Goal: Task Accomplishment & Management: Use online tool/utility

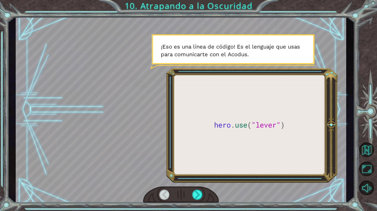
click at [228, 153] on div at bounding box center [181, 110] width 331 height 186
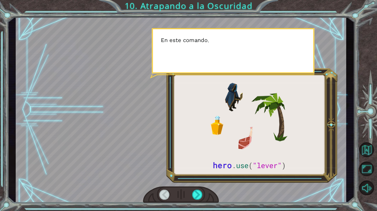
click at [228, 153] on div at bounding box center [181, 110] width 331 height 186
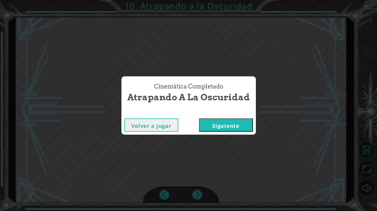
click at [245, 126] on button "Siguiente" at bounding box center [226, 125] width 54 height 13
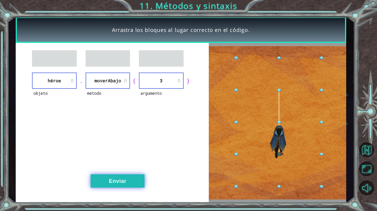
click at [105, 178] on button "Enviar" at bounding box center [118, 181] width 54 height 13
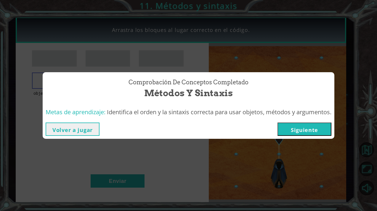
click at [307, 127] on button "Siguiente" at bounding box center [305, 129] width 54 height 13
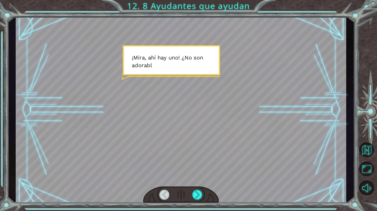
click at [194, 103] on div at bounding box center [181, 110] width 331 height 186
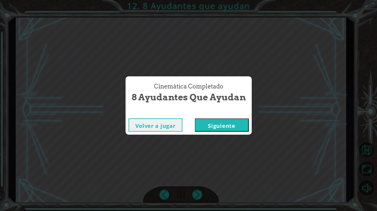
click at [199, 127] on button "Siguiente" at bounding box center [222, 125] width 54 height 13
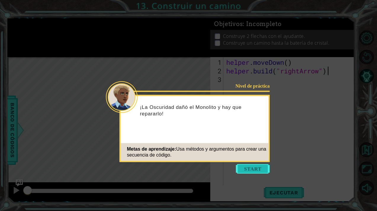
click at [251, 165] on button "Start" at bounding box center [253, 168] width 34 height 9
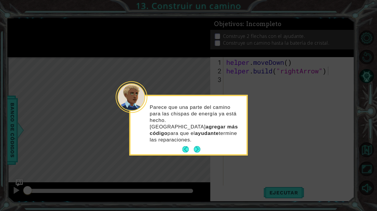
click at [196, 146] on button "Next" at bounding box center [197, 149] width 7 height 7
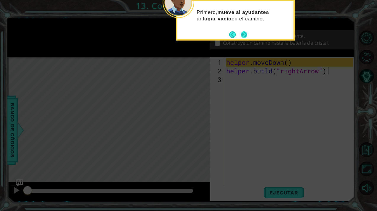
click at [244, 32] on button "Next" at bounding box center [244, 34] width 7 height 7
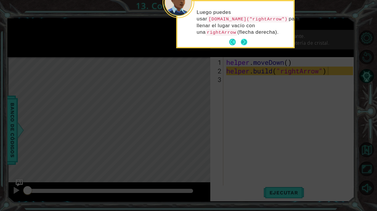
click at [247, 40] on button "Next" at bounding box center [244, 42] width 7 height 7
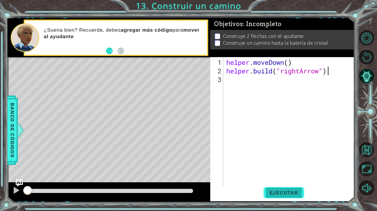
click at [281, 194] on span "Ejecutar" at bounding box center [284, 193] width 41 height 6
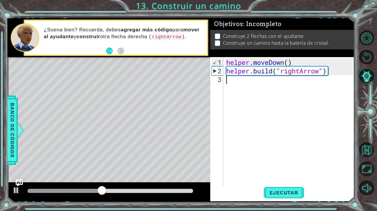
click at [237, 78] on div "helper . moveDown ( ) helper . build ( "rightArrow" )" at bounding box center [290, 131] width 131 height 146
type textarea "j"
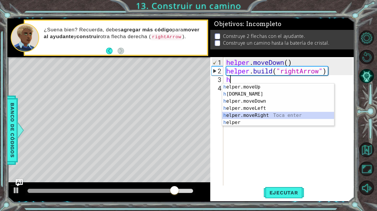
click at [232, 113] on div "h elper.moveUp Toca enter h [DOMAIN_NAME] Toca enter h elper.moveDown Toca ente…" at bounding box center [278, 112] width 112 height 57
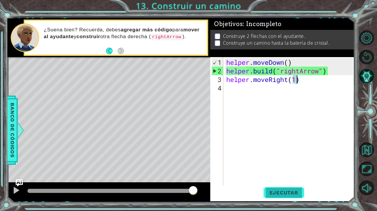
click at [284, 191] on span "Ejecutar" at bounding box center [284, 193] width 41 height 6
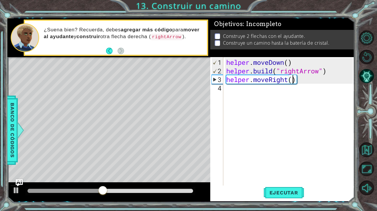
type textarea "helper.moveRight(3)"
click at [283, 183] on div "helper . moveDown ( ) helper . build ( "rightArrow" ) helper . moveRight ( 3 )" at bounding box center [290, 131] width 131 height 146
click at [279, 192] on span "Ejecutar" at bounding box center [284, 193] width 41 height 6
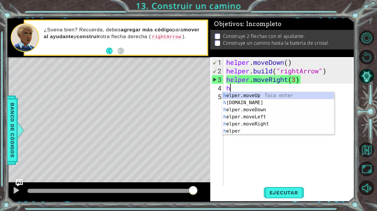
click at [296, 77] on div "helper . moveDown ( ) helper . build ( "rightArrow" ) helper . moveRight ( 3 ) h" at bounding box center [290, 131] width 131 height 146
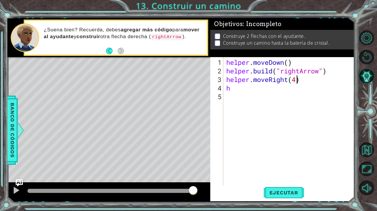
scroll to position [0, 3]
click at [279, 187] on button "Ejecutar" at bounding box center [284, 193] width 41 height 15
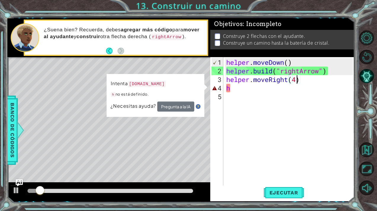
click at [247, 88] on div "helper . moveDown ( ) helper . build ( "rightArrow" ) helper . moveRight ( 4 ) h" at bounding box center [290, 131] width 131 height 146
type textarea "h"
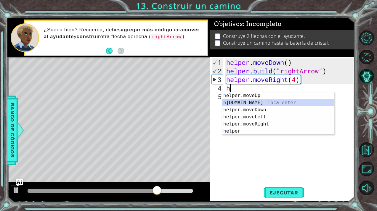
click at [233, 101] on div "h elper.moveUp Toca enter h [DOMAIN_NAME] Toca enter h elper.moveDown Toca ente…" at bounding box center [278, 120] width 112 height 57
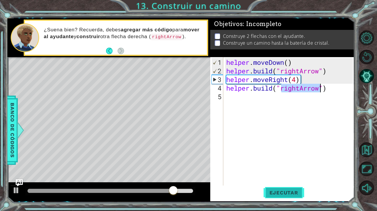
type textarea "[DOMAIN_NAME]("rightArrow")"
click at [286, 197] on button "Ejecutar" at bounding box center [284, 193] width 41 height 15
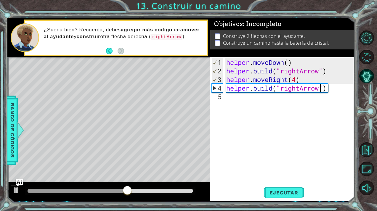
click at [235, 104] on div "helper . moveDown ( ) helper . build ( "rightArrow" ) helper . moveRight ( 4 ) …" at bounding box center [290, 131] width 131 height 146
click at [197, 126] on div "Level Map" at bounding box center [144, 144] width 274 height 175
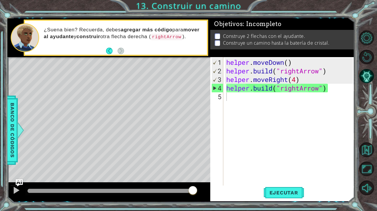
click at [241, 98] on div "helper . moveDown ( ) helper . build ( "rightArrow" ) helper . moveRight ( 4 ) …" at bounding box center [290, 131] width 131 height 146
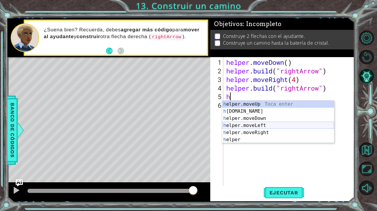
click at [243, 126] on div "h elper.moveUp Toca enter h [DOMAIN_NAME] Toca enter h elper.moveDown Toca ente…" at bounding box center [278, 129] width 112 height 57
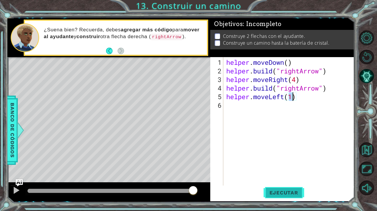
type textarea "helper.moveLeft(1)"
click at [272, 193] on span "Ejecutar" at bounding box center [284, 193] width 41 height 6
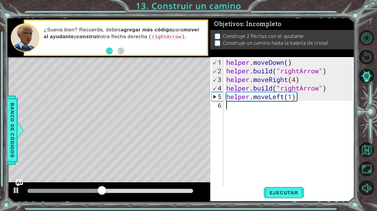
click at [229, 107] on div "helper . moveDown ( ) helper . build ( "rightArrow" ) helper . moveRight ( 4 ) …" at bounding box center [290, 131] width 131 height 146
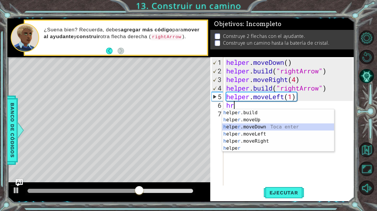
click at [234, 125] on div "h elpe r .build Toca enter h elpe r .moveUp Toca enter h elpe r .moveDown Toca …" at bounding box center [278, 137] width 112 height 57
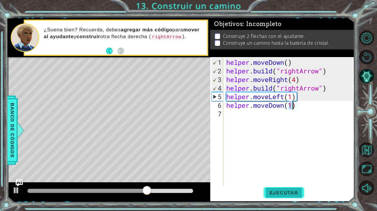
type textarea "helper.moveDown(1)"
click at [281, 195] on span "Ejecutar" at bounding box center [284, 193] width 41 height 6
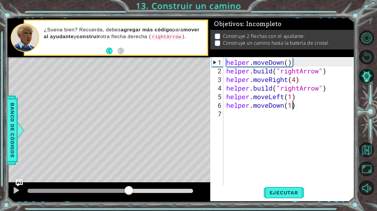
click at [129, 189] on div at bounding box center [111, 191] width 166 height 4
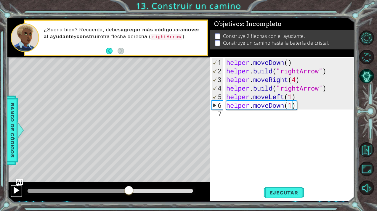
click at [17, 187] on div at bounding box center [16, 191] width 8 height 8
click at [231, 118] on div "helper . moveDown ( ) helper . build ( "rightArrow" ) helper . moveRight ( 4 ) …" at bounding box center [290, 131] width 131 height 146
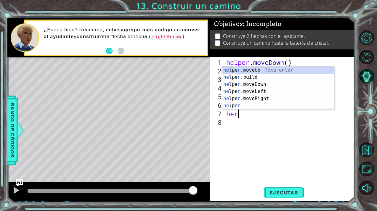
scroll to position [0, 0]
click at [247, 70] on div "he lpe r .moveUp Toca enter he lpe r .build Toca enter he lpe r .moveDown Toca …" at bounding box center [278, 95] width 112 height 57
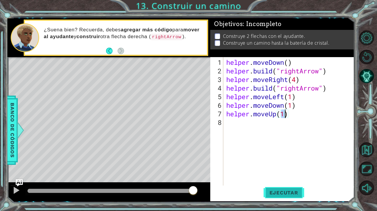
type textarea "helper.moveUp(1)"
click at [277, 196] on button "Ejecutar" at bounding box center [284, 193] width 41 height 15
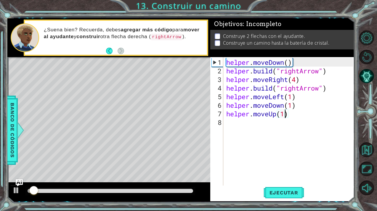
click at [142, 185] on div at bounding box center [108, 192] width 203 height 19
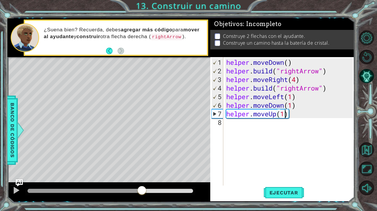
click at [142, 189] on div at bounding box center [111, 191] width 166 height 4
click at [15, 189] on div at bounding box center [16, 191] width 8 height 8
click at [237, 125] on div "helper . moveDown ( ) helper . build ( "rightArrow" ) helper . moveRight ( 4 ) …" at bounding box center [290, 131] width 131 height 146
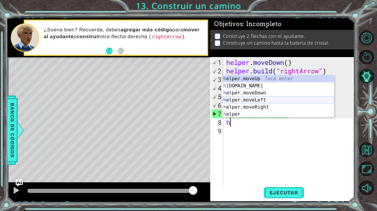
click at [244, 102] on div "h elper.moveUp Toca enter h [DOMAIN_NAME] Toca enter h elper.moveDown Toca ente…" at bounding box center [278, 103] width 112 height 57
type textarea "helper.moveLeft(1)"
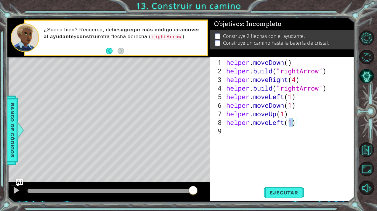
click at [231, 132] on div "helper . moveDown ( ) helper . build ( "rightArrow" ) helper . moveRight ( 4 ) …" at bounding box center [290, 131] width 131 height 146
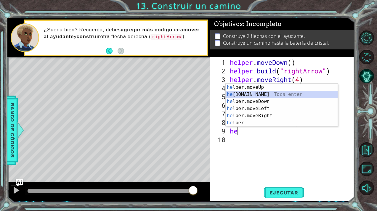
click at [257, 95] on div "he lper.moveUp Toca enter he [DOMAIN_NAME] Toca enter he lper.moveDown Toca ent…" at bounding box center [282, 112] width 112 height 57
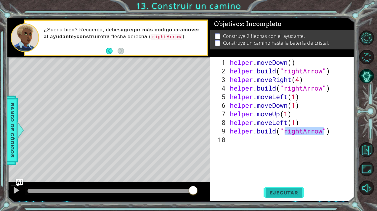
type textarea "[DOMAIN_NAME]("rightArrow")"
click at [288, 193] on span "Ejecutar" at bounding box center [284, 193] width 41 height 6
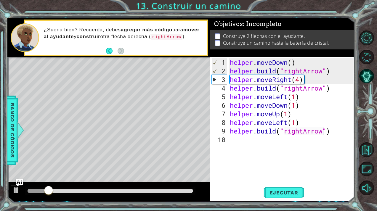
click at [132, 189] on div at bounding box center [111, 191] width 166 height 4
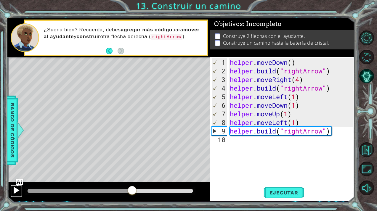
click at [15, 191] on div at bounding box center [16, 191] width 8 height 8
click at [243, 143] on div "helper . moveDown ( ) helper . build ( "rightArrow" ) helper . moveRight ( 4 ) …" at bounding box center [292, 131] width 127 height 146
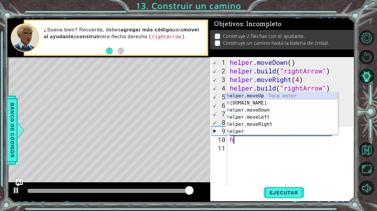
click at [260, 94] on div "h elper.moveUp Toca enter h [DOMAIN_NAME] Toca enter h elper.moveDown Toca ente…" at bounding box center [282, 120] width 112 height 57
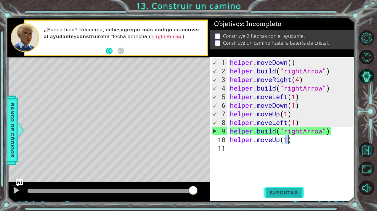
type textarea "helper.moveUp(1)"
click at [280, 195] on span "Ejecutar" at bounding box center [284, 193] width 41 height 6
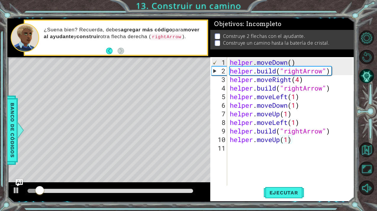
click at [137, 186] on div at bounding box center [108, 192] width 203 height 19
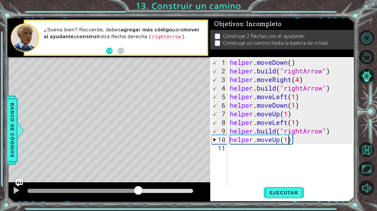
click at [138, 189] on div at bounding box center [111, 191] width 166 height 4
click at [15, 189] on div at bounding box center [16, 191] width 8 height 8
click at [240, 151] on div "helper . moveDown ( ) helper . build ( "rightArrow" ) helper . moveRight ( 4 ) …" at bounding box center [292, 131] width 127 height 146
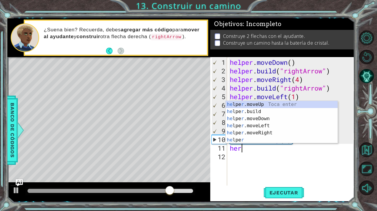
scroll to position [0, 0]
click at [262, 111] on div "he lpe r .moveUp Toca enter he lpe r .build Toca enter he lpe r .moveDown Toca …" at bounding box center [282, 129] width 112 height 57
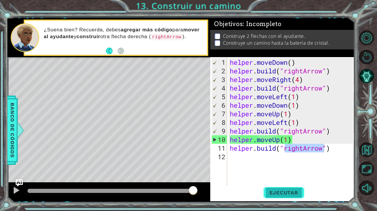
click at [284, 190] on span "Ejecutar" at bounding box center [284, 193] width 41 height 6
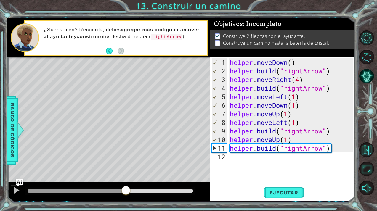
click at [127, 191] on div at bounding box center [111, 191] width 166 height 4
click at [11, 188] on button at bounding box center [16, 191] width 12 height 12
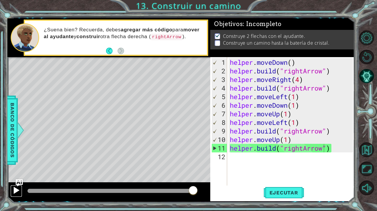
click at [14, 188] on div at bounding box center [16, 191] width 8 height 8
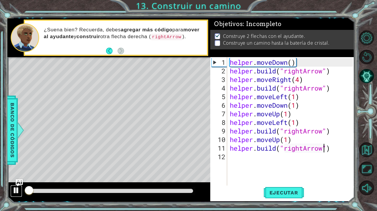
click at [17, 191] on div at bounding box center [16, 191] width 8 height 8
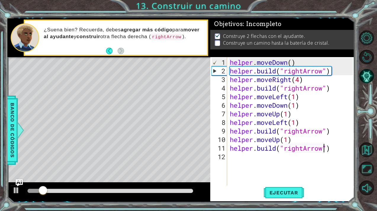
click at [26, 191] on div at bounding box center [110, 191] width 170 height 8
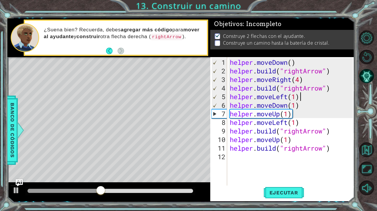
click at [308, 98] on div "helper . moveDown ( ) helper . build ( "rightArrow" ) helper . moveRight ( 4 ) …" at bounding box center [292, 131] width 127 height 146
type textarea "helper.moveLeft(1)"
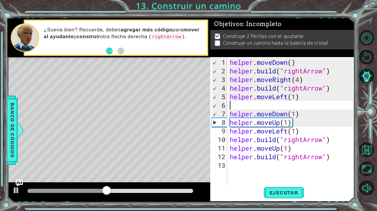
scroll to position [0, 0]
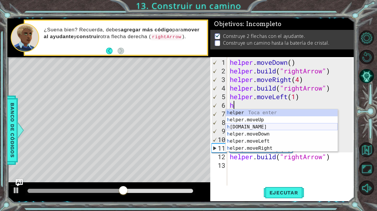
click at [257, 127] on div "h elper Toca enter h elper.moveUp Toca enter h [DOMAIN_NAME] Toca enter h elper…" at bounding box center [282, 137] width 112 height 57
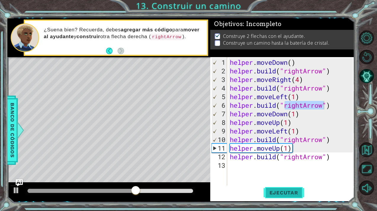
click at [280, 193] on span "Ejecutar" at bounding box center [284, 193] width 41 height 6
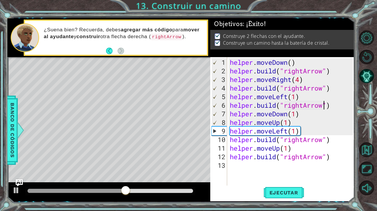
click at [308, 116] on div "helper . moveDown ( ) helper . build ( "rightArrow" ) helper . moveRight ( 4 ) …" at bounding box center [292, 131] width 127 height 146
type textarea "helper.moveDown(1)"
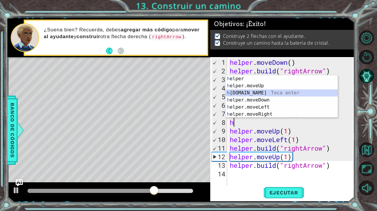
click at [276, 92] on div "h elper Toca enter h elper.moveUp Toca enter h [DOMAIN_NAME] Toca enter h elper…" at bounding box center [282, 103] width 112 height 57
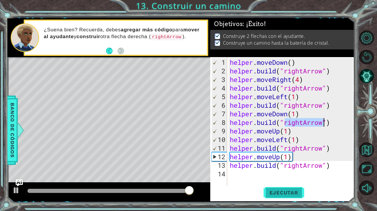
type textarea "[DOMAIN_NAME]("rightArrow")"
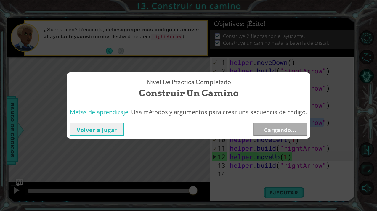
click at [273, 191] on div "Nivel de práctica Completado Construir un camino Metas de aprendizaje: Usa méto…" at bounding box center [188, 105] width 377 height 211
click at [282, 131] on button "Siguiente" at bounding box center [280, 129] width 54 height 13
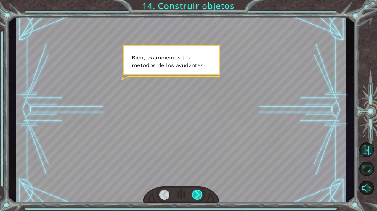
click at [198, 193] on div at bounding box center [197, 195] width 10 height 10
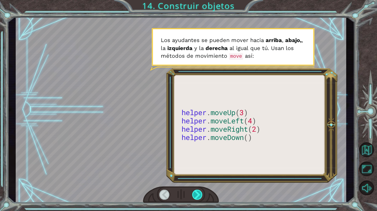
click at [198, 192] on div at bounding box center [197, 195] width 10 height 10
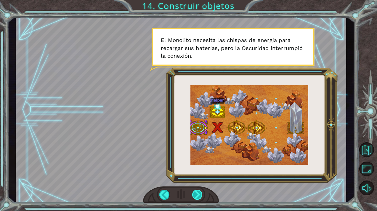
click at [196, 196] on div at bounding box center [197, 195] width 10 height 10
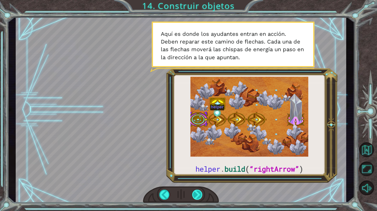
click at [199, 196] on div at bounding box center [197, 195] width 10 height 10
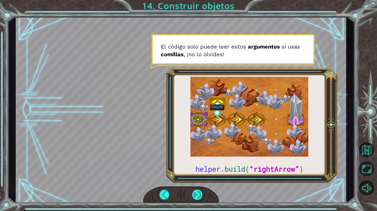
click at [201, 195] on div at bounding box center [197, 195] width 10 height 10
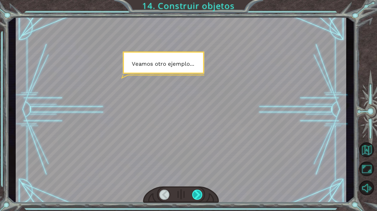
click at [201, 196] on div at bounding box center [197, 195] width 10 height 10
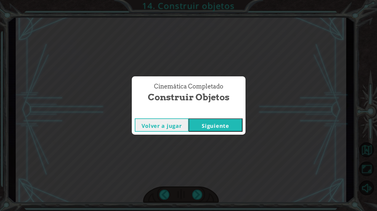
click at [208, 127] on button "Siguiente" at bounding box center [216, 125] width 54 height 13
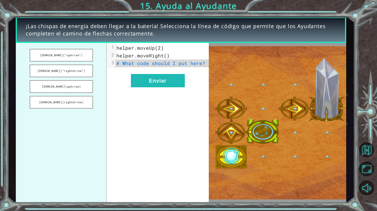
click at [202, 64] on pre "# What code should I put here?" at bounding box center [162, 64] width 93 height 8
click at [142, 63] on span "# What code should I put here?" at bounding box center [160, 63] width 89 height 6
click at [212, 62] on img at bounding box center [277, 122] width 137 height 153
drag, startPoint x: 75, startPoint y: 71, endPoint x: 176, endPoint y: 60, distance: 101.7
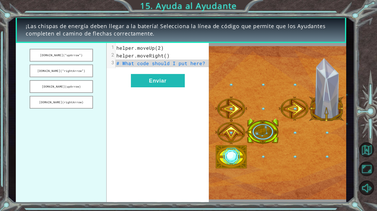
click at [177, 60] on div "[DOMAIN_NAME](“upArrow”) [DOMAIN_NAME](“rightArrow”) [DOMAIN_NAME](upArrow) [DO…" at bounding box center [112, 123] width 193 height 160
click at [75, 71] on button "[DOMAIN_NAME](“rightArrow”)" at bounding box center [61, 71] width 63 height 13
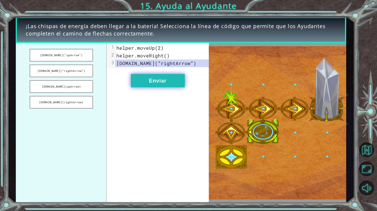
click at [159, 84] on button "Enviar" at bounding box center [158, 80] width 54 height 13
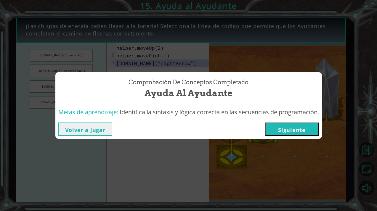
click at [302, 129] on button "Siguiente" at bounding box center [292, 129] width 54 height 13
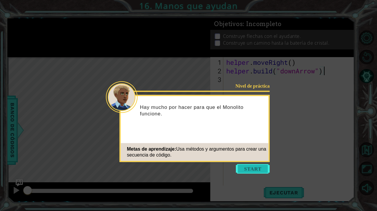
click at [247, 165] on button "Start" at bounding box center [253, 168] width 34 height 9
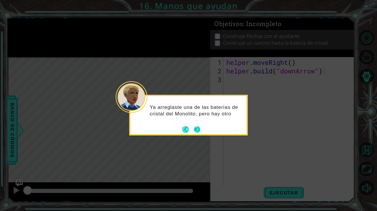
click at [198, 131] on button "Next" at bounding box center [197, 129] width 7 height 7
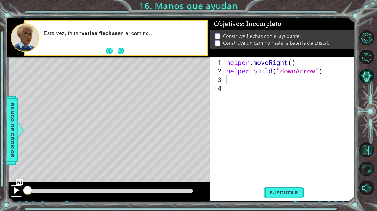
click at [15, 187] on div at bounding box center [16, 191] width 8 height 8
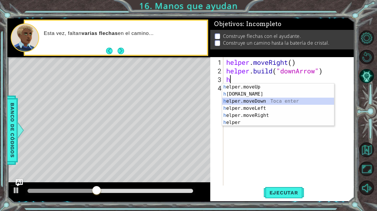
click at [249, 103] on div "h elper.moveUp Toca enter h [DOMAIN_NAME] Toca enter h elper.moveDown Toca ente…" at bounding box center [278, 112] width 112 height 57
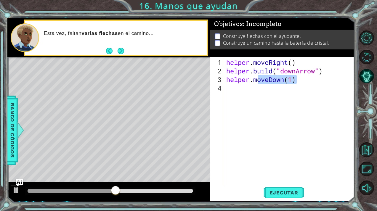
drag, startPoint x: 298, startPoint y: 79, endPoint x: 257, endPoint y: 81, distance: 40.6
click at [257, 81] on div "helper . moveRight ( ) helper . build ( "downArrow" ) helper . moveDown ( 1 )" at bounding box center [290, 131] width 131 height 146
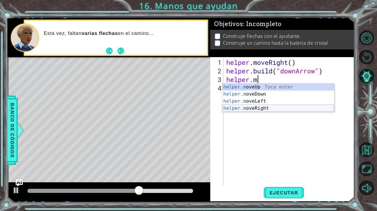
click at [263, 108] on div "helper.m oveUp Toca enter helper.m oveDown Toca enter helper.m oveLeft Toca ent…" at bounding box center [278, 105] width 112 height 43
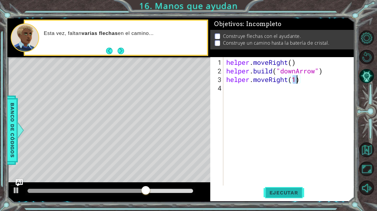
type textarea "helper.moveRight(1)"
click at [276, 188] on button "Ejecutar" at bounding box center [284, 193] width 41 height 15
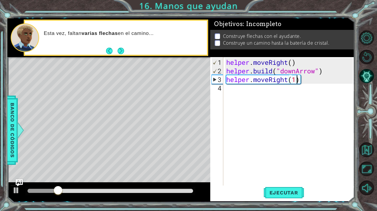
click at [244, 89] on div "helper . moveRight ( ) helper . build ( "downArrow" ) helper . moveRight ( 1 )" at bounding box center [290, 131] width 131 height 146
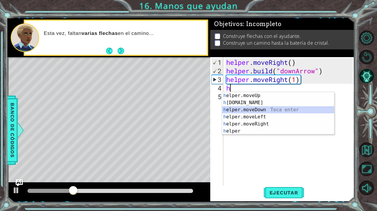
click at [244, 109] on div "h elper.moveUp Toca enter h [DOMAIN_NAME] Toca enter h elper.moveDown Toca ente…" at bounding box center [278, 120] width 112 height 57
type textarea "helper.moveDown(1)"
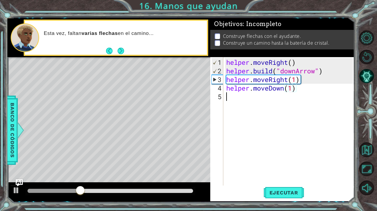
click at [239, 100] on div "helper . moveRight ( ) helper . build ( "downArrow" ) helper . moveRight ( 1 ) …" at bounding box center [290, 131] width 131 height 146
click at [272, 188] on button "Ejecutar" at bounding box center [284, 193] width 41 height 15
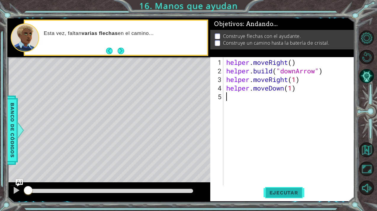
click at [272, 188] on button "Ejecutar" at bounding box center [284, 193] width 41 height 15
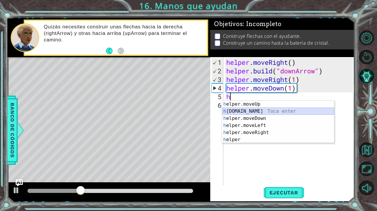
click at [255, 109] on div "h elper.moveUp Toca enter h [DOMAIN_NAME] Toca enter h elper.moveDown Toca ente…" at bounding box center [278, 129] width 112 height 57
type textarea "[DOMAIN_NAME]("rightArrow")"
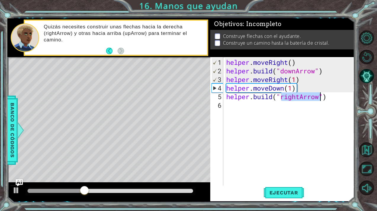
click at [244, 109] on div "helper . moveRight ( ) helper . build ( "downArrow" ) helper . moveRight ( 1 ) …" at bounding box center [290, 131] width 131 height 146
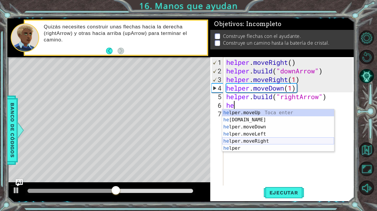
click at [259, 141] on div "he lper.moveUp Toca enter he [DOMAIN_NAME] Toca enter he lper.moveDown Toca ent…" at bounding box center [278, 137] width 112 height 57
type textarea "helper.moveRight(1)"
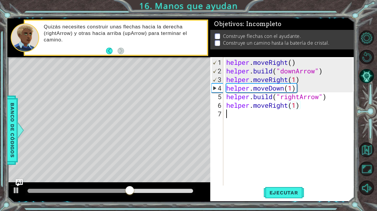
click at [243, 118] on div "helper . moveRight ( ) helper . build ( "downArrow" ) helper . moveRight ( 1 ) …" at bounding box center [290, 131] width 131 height 146
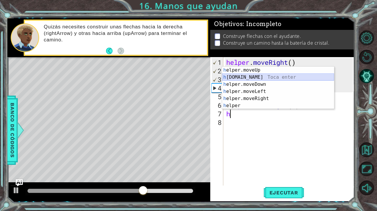
click at [255, 79] on div "h elper.moveUp Toca enter h [DOMAIN_NAME] Toca enter h elper.moveDown Toca ente…" at bounding box center [278, 95] width 112 height 57
type textarea "[DOMAIN_NAME]("rightArrow")"
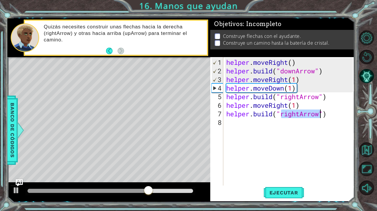
click at [234, 126] on div "helper . moveRight ( ) helper . build ( "downArrow" ) helper . moveRight ( 1 ) …" at bounding box center [290, 131] width 131 height 146
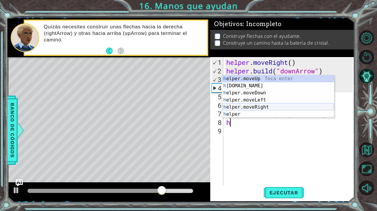
click at [245, 106] on div "h elper.moveUp Toca enter h [DOMAIN_NAME] Toca enter h elper.moveDown Toca ente…" at bounding box center [278, 103] width 112 height 57
type textarea "helper.moveRight(1)"
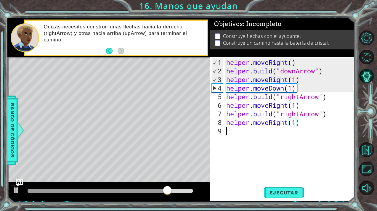
click at [246, 128] on div "helper . moveRight ( ) helper . build ( "downArrow" ) helper . moveRight ( 1 ) …" at bounding box center [290, 131] width 131 height 146
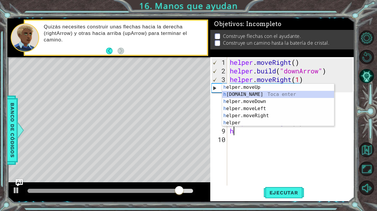
click at [244, 95] on div "h elper.moveUp Toca enter h [DOMAIN_NAME] Toca enter h elper.moveDown Toca ente…" at bounding box center [278, 112] width 112 height 57
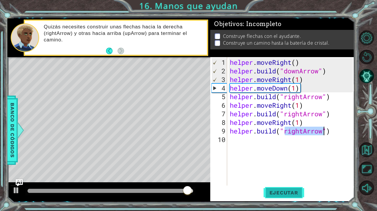
click at [268, 188] on button "Ejecutar" at bounding box center [284, 193] width 41 height 15
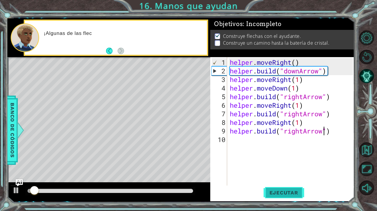
click at [269, 188] on button "Ejecutar" at bounding box center [284, 193] width 41 height 15
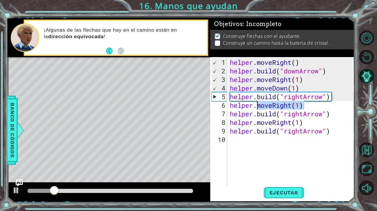
drag, startPoint x: 308, startPoint y: 105, endPoint x: 257, endPoint y: 108, distance: 51.9
click at [257, 108] on div "helper . moveRight ( ) helper . build ( "downArrow" ) helper . moveRight ( 1 ) …" at bounding box center [292, 131] width 127 height 146
type textarea "helper.moveRight(1)"
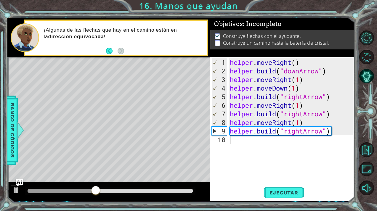
click at [237, 145] on div "helper . moveRight ( ) helper . build ( "downArrow" ) helper . moveRight ( 1 ) …" at bounding box center [292, 131] width 127 height 146
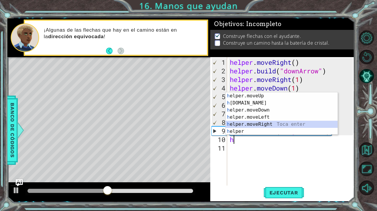
click at [248, 125] on div "h elper.moveUp Toca enter h [DOMAIN_NAME] Toca enter h elper.moveDown Toca ente…" at bounding box center [282, 120] width 112 height 57
type textarea "helper.moveRight(1)"
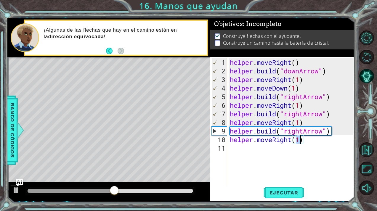
click at [243, 150] on div "helper . moveRight ( ) helper . build ( "downArrow" ) helper . moveRight ( 1 ) …" at bounding box center [292, 131] width 127 height 146
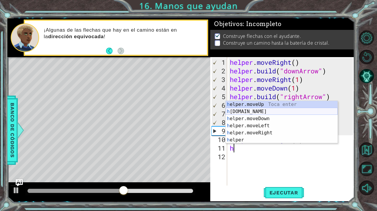
click at [244, 113] on div "h elper.moveUp Toca enter h [DOMAIN_NAME] Toca enter h elper.moveDown Toca ente…" at bounding box center [282, 129] width 112 height 57
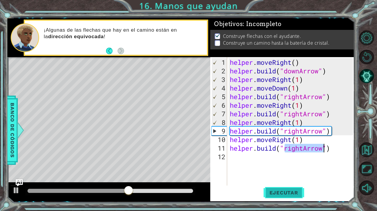
type textarea "[DOMAIN_NAME]("rightArrow")"
click at [283, 194] on span "Ejecutar" at bounding box center [284, 193] width 41 height 6
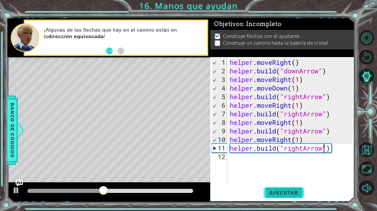
click at [280, 191] on span "Ejecutar" at bounding box center [284, 193] width 41 height 6
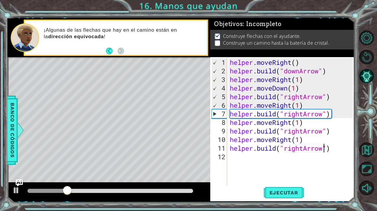
click at [232, 161] on div "helper . moveRight ( ) helper . build ( "downArrow" ) helper . moveRight ( 1 ) …" at bounding box center [292, 131] width 127 height 146
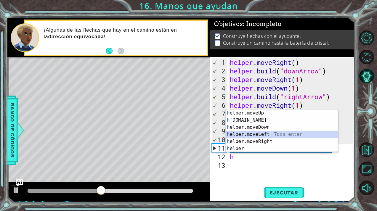
click at [244, 136] on div "h elper.moveUp Toca enter h [DOMAIN_NAME] Toca enter h elper.moveDown Toca ente…" at bounding box center [282, 138] width 112 height 57
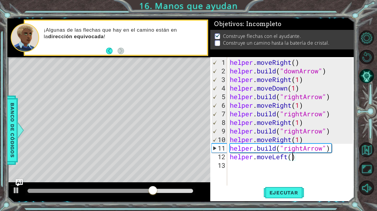
scroll to position [0, 3]
click at [274, 193] on span "Ejecutar" at bounding box center [284, 193] width 41 height 6
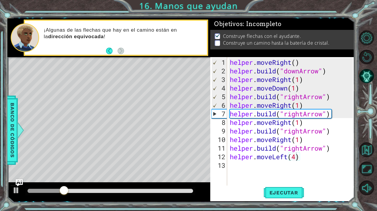
click at [120, 193] on div at bounding box center [110, 191] width 170 height 8
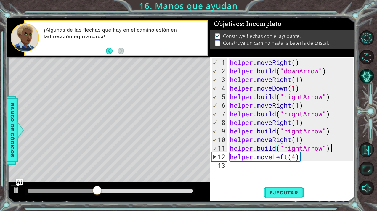
click at [336, 149] on div "helper . moveRight ( ) helper . build ( "downArrow" ) helper . moveRight ( 1 ) …" at bounding box center [292, 131] width 127 height 146
type textarea "[DOMAIN_NAME]("rightArrow")"
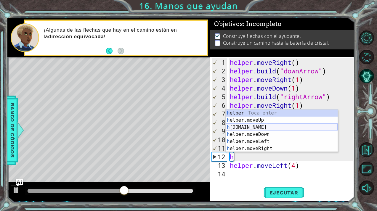
click at [279, 128] on div "h elper Toca enter h elper.moveUp Toca enter h [DOMAIN_NAME] Toca enter h elper…" at bounding box center [282, 138] width 112 height 57
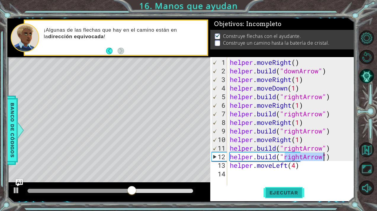
type textarea "[DOMAIN_NAME]("rightArrow")"
click at [277, 193] on span "Ejecutar" at bounding box center [284, 193] width 41 height 6
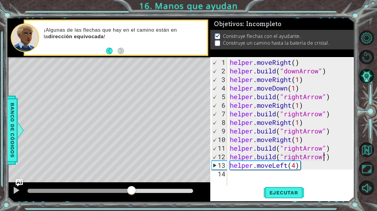
click at [131, 189] on div at bounding box center [111, 191] width 166 height 4
click at [15, 190] on div at bounding box center [16, 191] width 8 height 8
drag, startPoint x: 318, startPoint y: 171, endPoint x: 248, endPoint y: 169, distance: 70.2
click at [248, 169] on div "helper . moveRight ( ) helper . build ( "downArrow" ) helper . moveRight ( 1 ) …" at bounding box center [292, 131] width 127 height 146
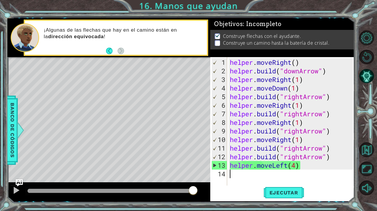
click at [334, 149] on div "helper . moveRight ( ) helper . build ( "downArrow" ) helper . moveRight ( 1 ) …" at bounding box center [292, 131] width 127 height 146
type textarea "[DOMAIN_NAME]("rightArrow")"
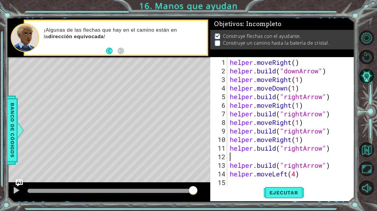
type textarea "h"
type textarea "[DOMAIN_NAME]("rightArrow")"
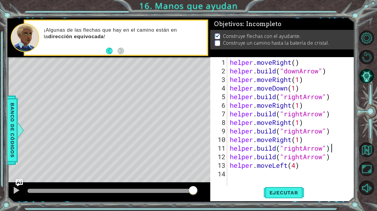
click at [261, 175] on div "helper . moveRight ( ) helper . build ( "downArrow" ) helper . moveRight ( 1 ) …" at bounding box center [292, 131] width 127 height 146
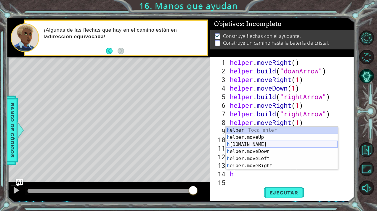
click at [251, 145] on div "h elper Toca enter h elper.moveUp Toca enter h [DOMAIN_NAME] Toca enter h elper…" at bounding box center [282, 155] width 112 height 57
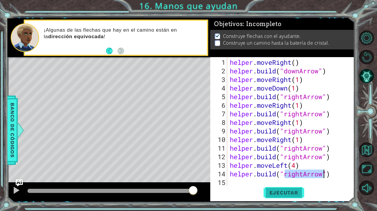
type textarea "[DOMAIN_NAME]("rightArrow")"
click at [268, 191] on span "Ejecutar" at bounding box center [284, 193] width 41 height 6
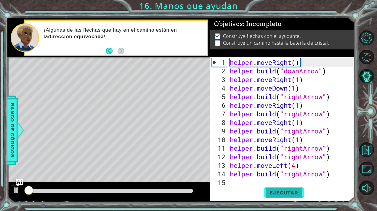
click at [274, 193] on span "Ejecutar" at bounding box center [284, 193] width 41 height 6
click at [247, 183] on div "helper . moveRight ( ) helper . build ( "downArrow" ) helper . moveRight ( 1 ) …" at bounding box center [292, 131] width 127 height 146
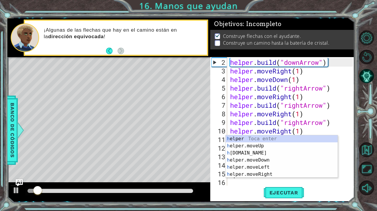
scroll to position [9, 0]
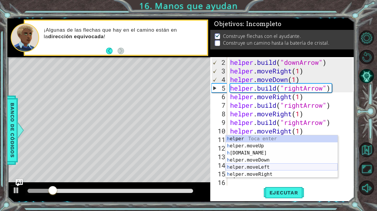
click at [264, 170] on div "h elper Toca enter h elper.moveUp Toca enter h [DOMAIN_NAME] Toca enter h elper…" at bounding box center [282, 163] width 112 height 57
type textarea "helper.moveLeft(1)"
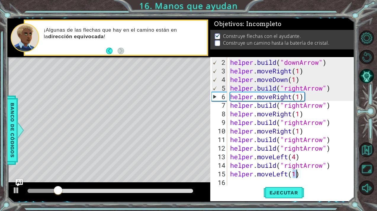
click at [242, 181] on div "helper . build ( "downArrow" ) helper . moveRight ( 1 ) helper . moveDown ( 1 )…" at bounding box center [292, 131] width 127 height 146
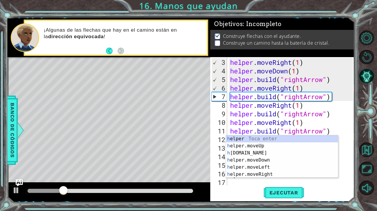
scroll to position [17, 0]
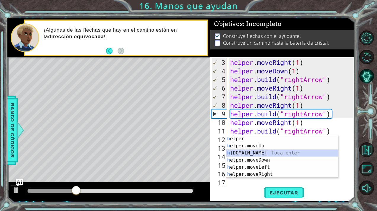
click at [250, 151] on div "h elper Toca enter h elper.moveUp Toca enter h [DOMAIN_NAME] Toca enter h elper…" at bounding box center [282, 163] width 112 height 57
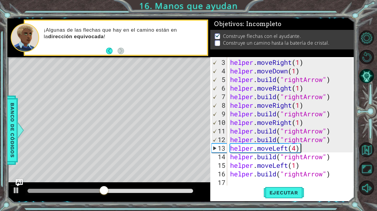
click at [304, 150] on div "helper . moveRight ( 1 ) helper . moveDown ( 1 ) helper . build ( "rightArrow" …" at bounding box center [292, 131] width 127 height 146
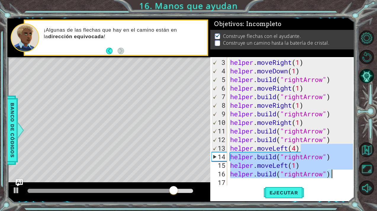
drag, startPoint x: 305, startPoint y: 149, endPoint x: 333, endPoint y: 177, distance: 39.4
click at [333, 177] on div "helper . moveRight ( 1 ) helper . moveDown ( 1 ) helper . build ( "rightArrow" …" at bounding box center [292, 131] width 127 height 146
type textarea "helper.moveLeft(4)"
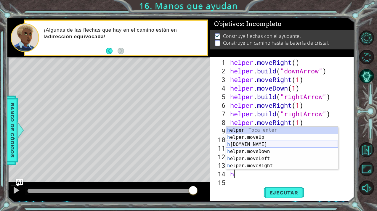
click at [280, 143] on div "h elper Toca enter h elper.moveUp Toca enter h [DOMAIN_NAME] Toca enter h elper…" at bounding box center [282, 155] width 112 height 57
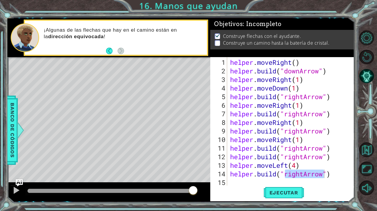
click at [318, 186] on div "Ejecutar" at bounding box center [284, 193] width 144 height 15
click at [278, 196] on button "Ejecutar" at bounding box center [284, 193] width 41 height 15
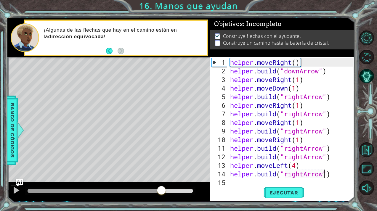
click at [161, 190] on div at bounding box center [111, 191] width 166 height 4
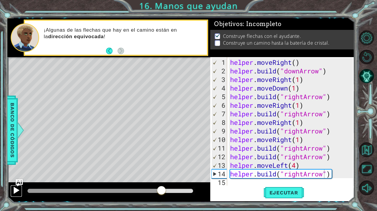
click at [20, 188] on div at bounding box center [16, 191] width 8 height 8
click at [337, 178] on div "helper . moveRight ( ) helper . build ( "downArrow" ) helper . moveRight ( 1 ) …" at bounding box center [292, 131] width 127 height 146
type textarea "[DOMAIN_NAME]("rightArrow")"
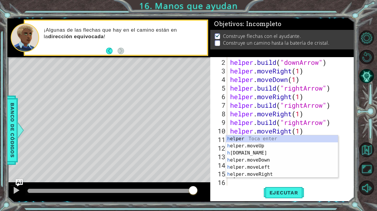
scroll to position [9, 0]
click at [289, 166] on div "h elper Toca enter h elper.moveUp Toca enter h [DOMAIN_NAME] Toca enter h elper…" at bounding box center [282, 163] width 112 height 57
type textarea "helper.moveLeft(1)"
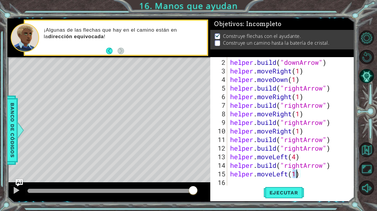
click at [302, 173] on div "helper . build ( "downArrow" ) helper . moveRight ( 1 ) helper . moveDown ( 1 )…" at bounding box center [292, 131] width 127 height 146
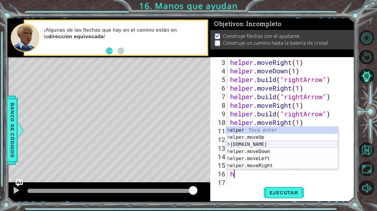
click at [252, 146] on div "h elper Toca enter h elper.moveUp Toca enter h [DOMAIN_NAME] Toca enter h elper…" at bounding box center [282, 155] width 112 height 57
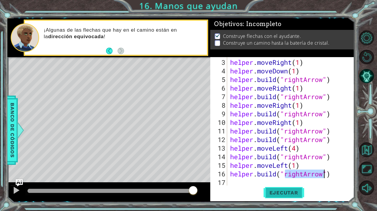
type textarea "[DOMAIN_NAME]("rightArrow")"
click at [294, 196] on button "Ejecutar" at bounding box center [284, 193] width 41 height 15
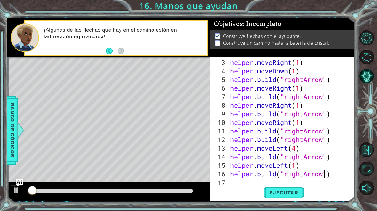
click at [142, 190] on div at bounding box center [111, 191] width 166 height 4
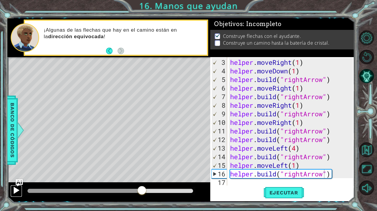
click at [16, 188] on div at bounding box center [16, 191] width 8 height 8
click at [335, 174] on div "helper . moveRight ( 1 ) helper . moveDown ( 1 ) helper . build ( "rightArrow" …" at bounding box center [292, 131] width 127 height 146
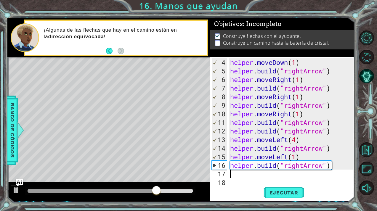
scroll to position [26, 0]
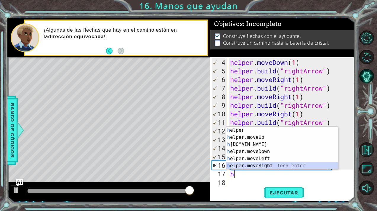
click at [270, 164] on div "h elper Toca enter h elper.moveUp Toca enter h [DOMAIN_NAME] Toca enter h elper…" at bounding box center [282, 155] width 112 height 57
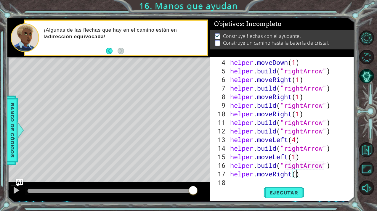
type textarea "helper.moveRight(5)"
click at [311, 177] on div "helper . moveDown ( 1 ) helper . build ( "rightArrow" ) helper . moveRight ( 1 …" at bounding box center [292, 131] width 127 height 146
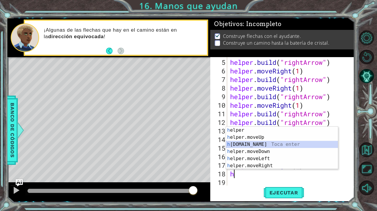
click at [277, 143] on div "h elper Toca enter h elper.moveUp Toca enter h [DOMAIN_NAME] Toca enter h elper…" at bounding box center [282, 155] width 112 height 57
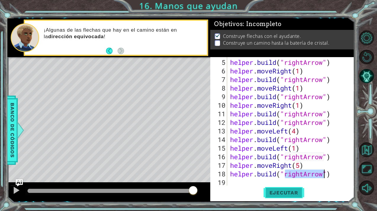
type textarea "[DOMAIN_NAME]("rightArrow")"
click at [279, 195] on span "Ejecutar" at bounding box center [284, 193] width 41 height 6
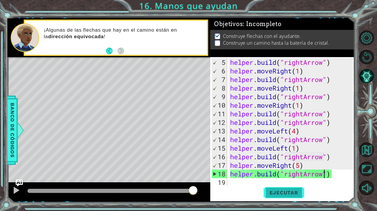
click at [272, 191] on span "Ejecutar" at bounding box center [284, 193] width 41 height 6
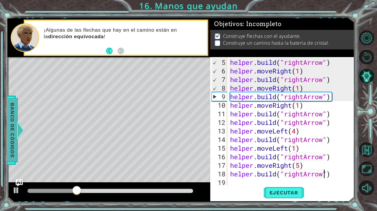
click at [11, 140] on span "Banco de códigos" at bounding box center [12, 130] width 9 height 61
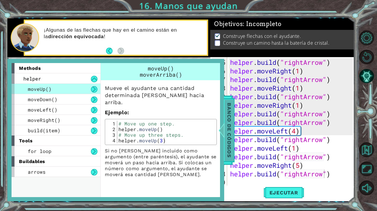
click at [226, 114] on span "Banco de códigos" at bounding box center [229, 130] width 9 height 61
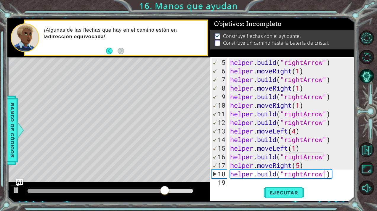
click at [234, 183] on div "helper . build ( "rightArrow" ) helper . moveRight ( 1 ) helper . build ( "righ…" at bounding box center [292, 131] width 127 height 146
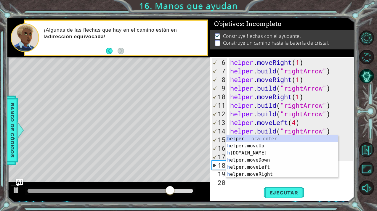
scroll to position [43, 0]
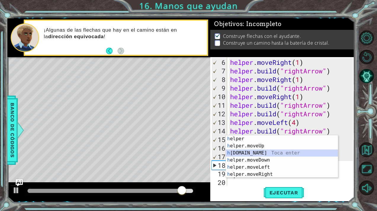
click at [240, 155] on div "h elper Toca enter h elper.moveUp Toca enter h [DOMAIN_NAME] Toca enter h elper…" at bounding box center [282, 163] width 112 height 57
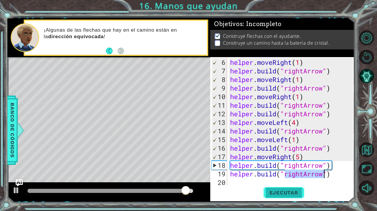
type textarea "[DOMAIN_NAME]("rightArrow")"
click at [281, 195] on span "Ejecutar" at bounding box center [284, 193] width 41 height 6
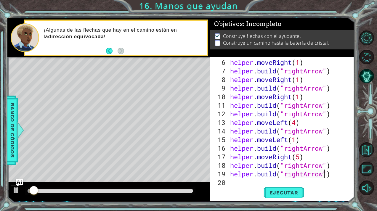
click at [156, 191] on div at bounding box center [111, 191] width 166 height 4
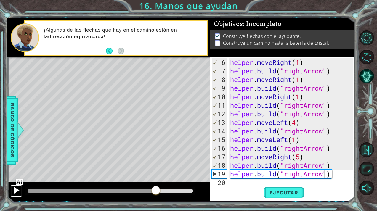
click at [14, 188] on div at bounding box center [16, 191] width 8 height 8
click at [15, 189] on div at bounding box center [16, 191] width 8 height 8
click at [15, 190] on div at bounding box center [16, 191] width 8 height 8
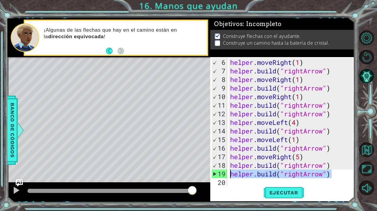
drag, startPoint x: 337, startPoint y: 174, endPoint x: 229, endPoint y: 177, distance: 107.6
click at [229, 177] on div "helper . moveRight ( 1 ) helper . build ( "rightArrow" ) helper . moveRight ( 1…" at bounding box center [292, 131] width 127 height 146
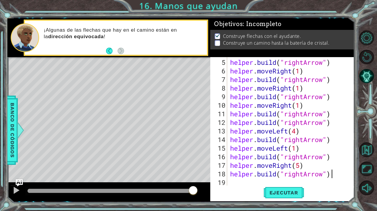
scroll to position [34, 0]
type textarea "[DOMAIN_NAME]("rightArrow""
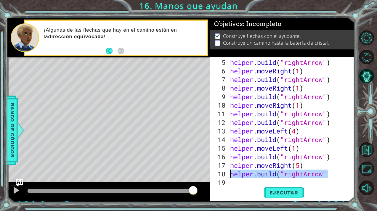
drag, startPoint x: 332, startPoint y: 175, endPoint x: 229, endPoint y: 173, distance: 103.1
click at [229, 174] on div "helper . build ( "rightArrow" ) helper . moveRight ( 1 ) helper . build ( "righ…" at bounding box center [292, 131] width 127 height 146
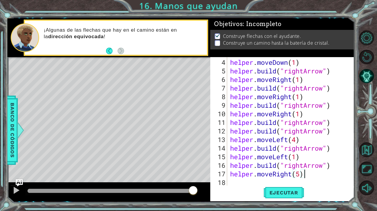
scroll to position [26, 0]
click at [301, 175] on div "helper . moveDown ( 1 ) helper . build ( "rightArrow" ) helper . moveRight ( 1 …" at bounding box center [292, 131] width 127 height 146
type textarea "helper.moveRight(4)"
click at [284, 193] on span "Ejecutar" at bounding box center [284, 193] width 41 height 6
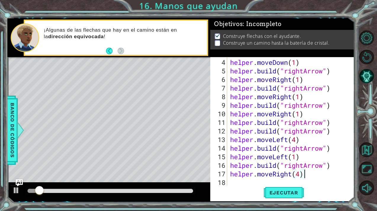
click at [308, 175] on div "helper . moveDown ( 1 ) helper . build ( "rightArrow" ) helper . moveRight ( 1 …" at bounding box center [292, 131] width 127 height 146
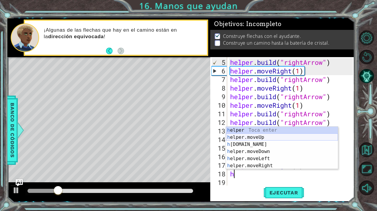
click at [268, 141] on div "h elper Toca enter h elper.moveUp Toca enter h [DOMAIN_NAME] Toca enter h elper…" at bounding box center [282, 155] width 112 height 57
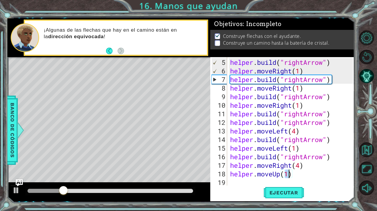
type textarea "helper.moveUp(3)"
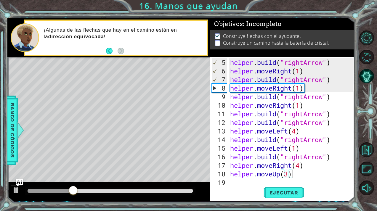
click at [301, 177] on div "helper . build ( "rightArrow" ) helper . moveRight ( 1 ) helper . build ( "righ…" at bounding box center [292, 131] width 127 height 146
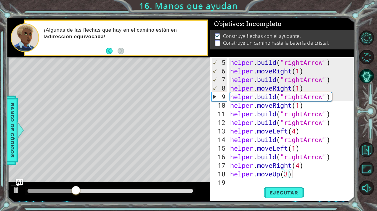
scroll to position [43, 0]
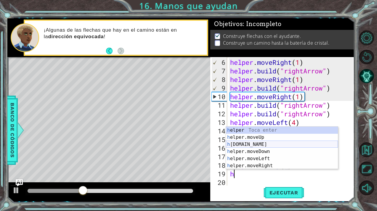
click at [266, 147] on div "h elper Toca enter h elper.moveUp Toca enter h [DOMAIN_NAME] Toca enter h elper…" at bounding box center [282, 155] width 112 height 57
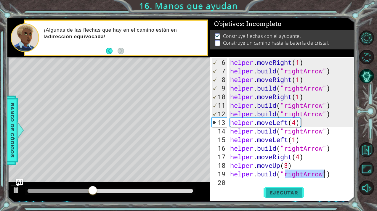
click at [295, 196] on span "Ejecutar" at bounding box center [284, 193] width 41 height 6
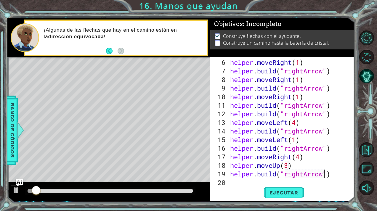
click at [134, 188] on div at bounding box center [110, 191] width 170 height 8
click at [134, 191] on div at bounding box center [111, 191] width 166 height 4
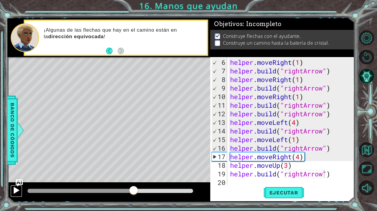
click at [18, 188] on div at bounding box center [16, 191] width 8 height 8
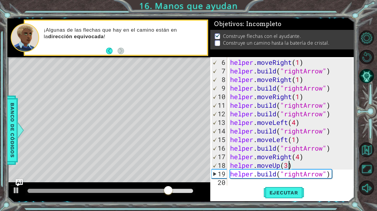
click at [289, 167] on div "helper . moveRight ( 1 ) helper . build ( "rightArrow" ) helper . moveRight ( 1…" at bounding box center [292, 131] width 127 height 146
click at [286, 193] on span "Ejecutar" at bounding box center [284, 193] width 41 height 6
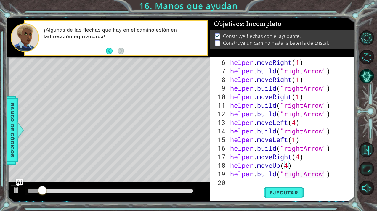
click at [157, 188] on div at bounding box center [110, 191] width 170 height 8
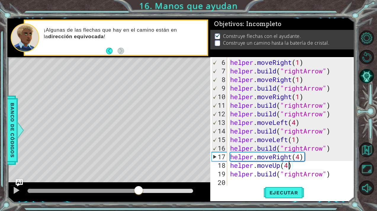
click at [139, 192] on div at bounding box center [111, 191] width 166 height 4
click at [17, 189] on div at bounding box center [16, 191] width 8 height 8
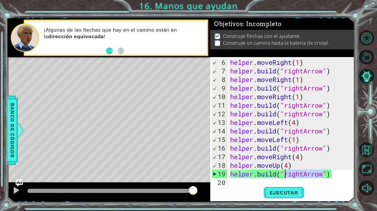
drag, startPoint x: 324, startPoint y: 176, endPoint x: 286, endPoint y: 177, distance: 38.5
click at [286, 177] on div "helper . moveRight ( 1 ) helper . build ( "rightArrow" ) helper . moveRight ( 1…" at bounding box center [292, 131] width 127 height 146
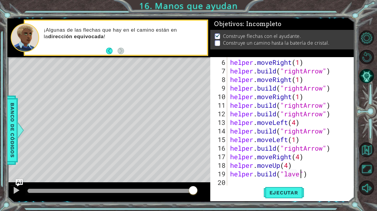
type textarea "[DOMAIN_NAME]("laver")"
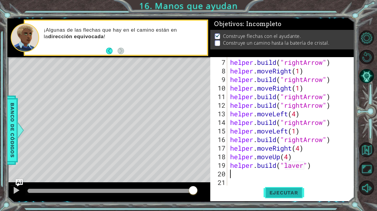
click at [290, 192] on span "Ejecutar" at bounding box center [284, 193] width 41 height 6
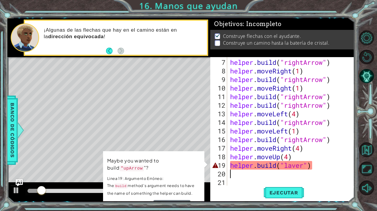
drag, startPoint x: 316, startPoint y: 170, endPoint x: 246, endPoint y: 173, distance: 70.0
click at [247, 175] on div "helper . build ( "rightArrow" ) helper . moveRight ( 1 ) helper . build ( "righ…" at bounding box center [292, 131] width 127 height 146
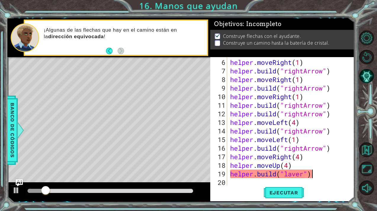
scroll to position [43, 0]
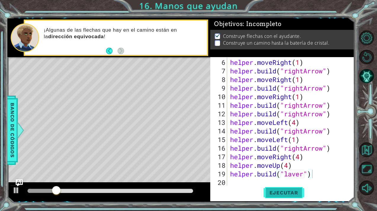
click at [273, 194] on span "Ejecutar" at bounding box center [284, 193] width 41 height 6
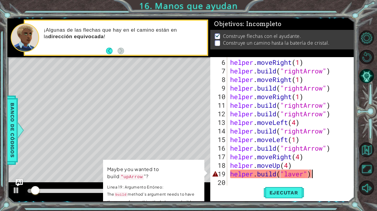
click at [312, 176] on div "helper . moveRight ( 1 ) helper . build ( "rightArrow" ) helper . moveRight ( 1…" at bounding box center [292, 131] width 127 height 146
click at [320, 176] on div "helper . moveRight ( 1 ) helper . build ( "rightArrow" ) helper . moveRight ( 1…" at bounding box center [292, 131] width 127 height 146
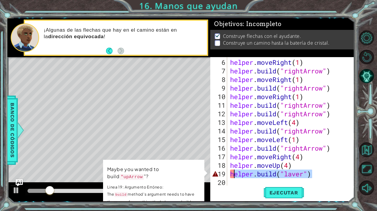
drag, startPoint x: 311, startPoint y: 177, endPoint x: 233, endPoint y: 175, distance: 78.0
click at [233, 176] on div "helper . moveRight ( 1 ) helper . build ( "rightArrow" ) helper . moveRight ( 1…" at bounding box center [292, 131] width 127 height 146
type textarea "h"
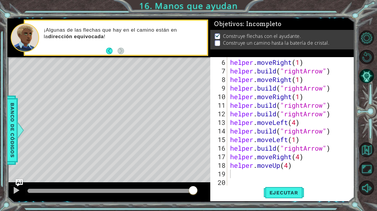
click at [110, 47] on footer at bounding box center [115, 51] width 18 height 9
click at [111, 51] on button "Back" at bounding box center [112, 51] width 12 height 7
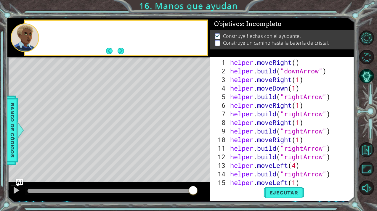
scroll to position [0, 0]
click at [111, 51] on button "Back" at bounding box center [112, 51] width 12 height 7
click at [110, 50] on button "Back" at bounding box center [112, 51] width 12 height 7
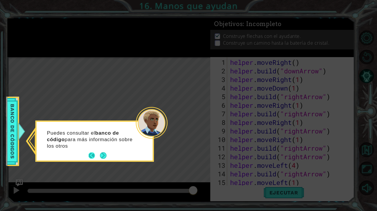
click at [92, 157] on button "Back" at bounding box center [95, 156] width 12 height 7
